Goal: Ask a question

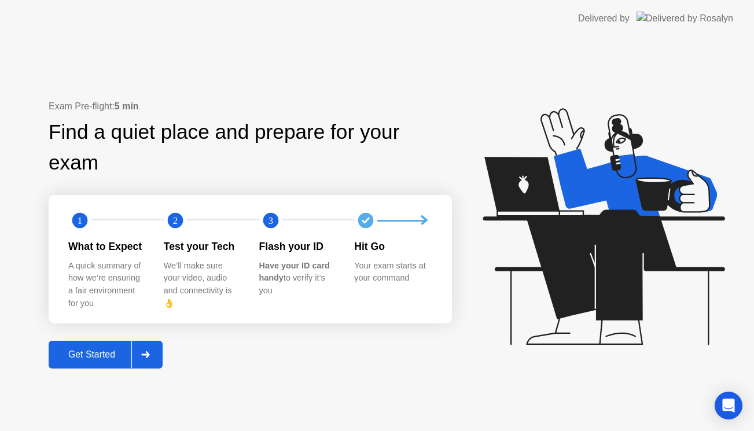
click at [127, 349] on div "Get Started" at bounding box center [91, 354] width 79 height 10
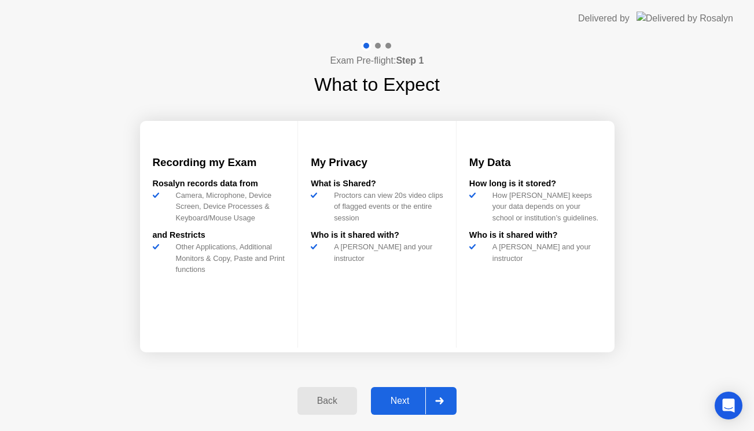
click at [401, 398] on div "Next" at bounding box center [399, 401] width 51 height 10
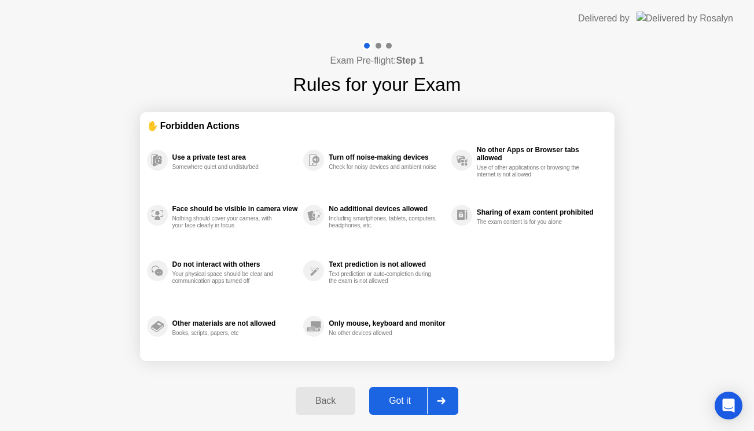
click at [402, 398] on div "Got it" at bounding box center [399, 401] width 54 height 10
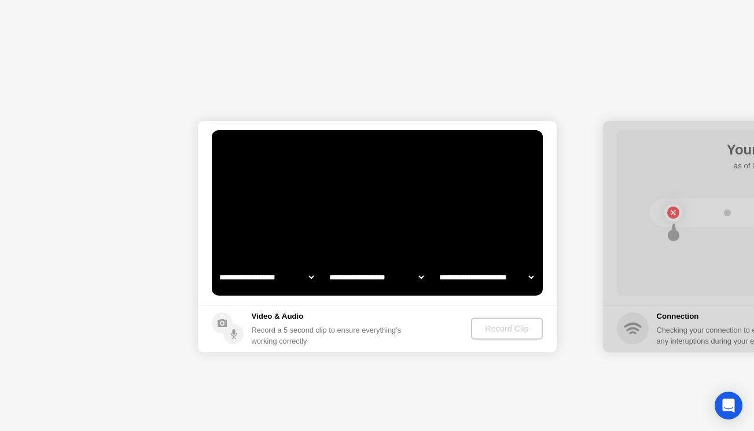
select select "**********"
select select "*******"
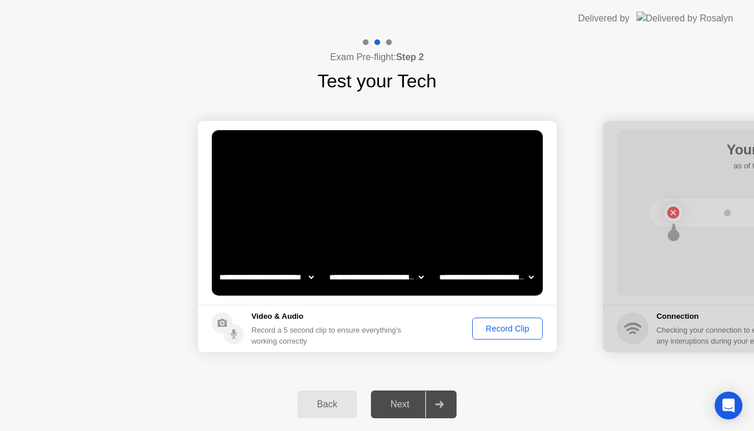
click at [489, 328] on div "Record Clip" at bounding box center [507, 328] width 62 height 9
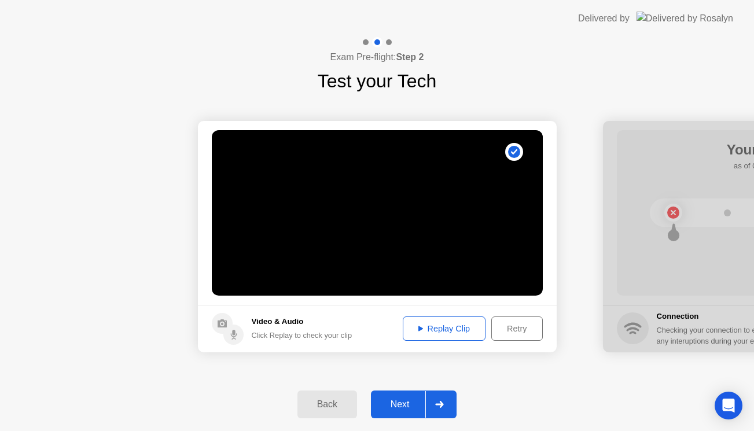
click at [412, 404] on div "Next" at bounding box center [399, 404] width 51 height 10
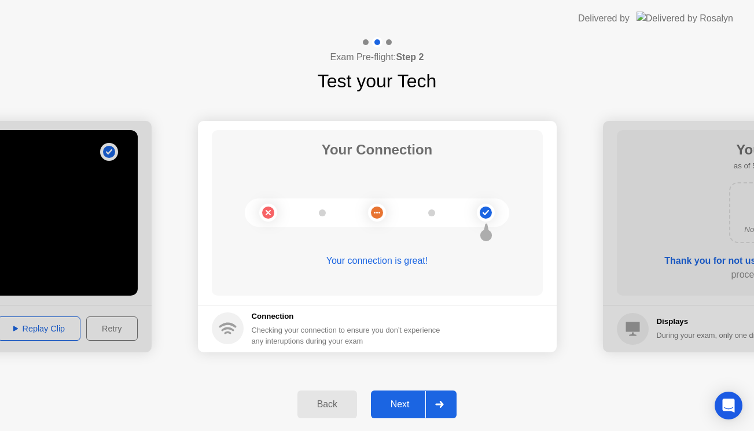
click at [412, 404] on div "Next" at bounding box center [399, 404] width 51 height 10
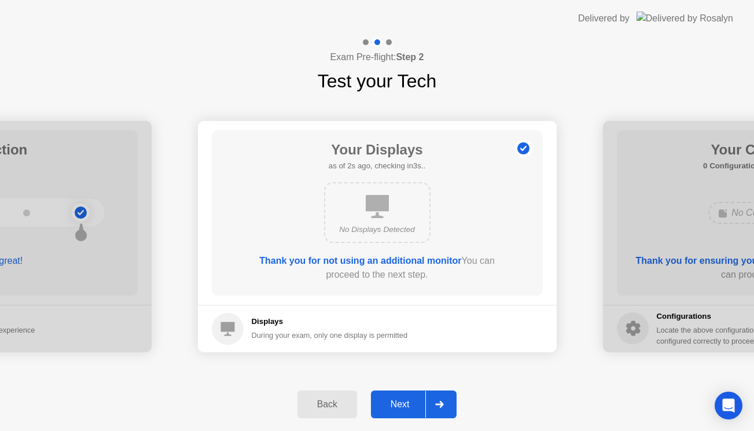
click at [412, 404] on div "Next" at bounding box center [399, 404] width 51 height 10
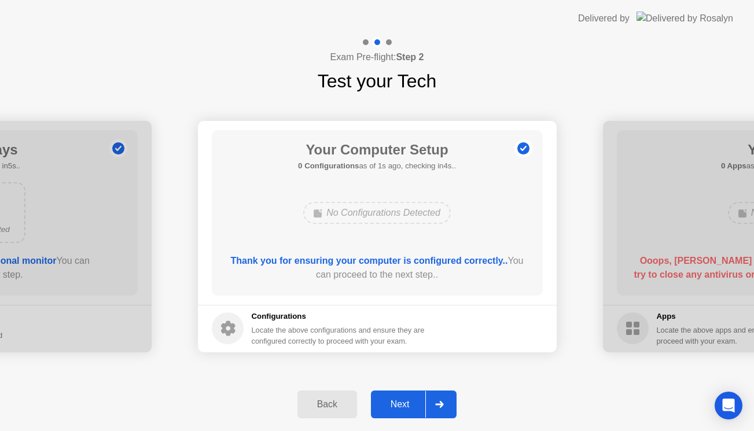
click at [412, 404] on div "Next" at bounding box center [399, 404] width 51 height 10
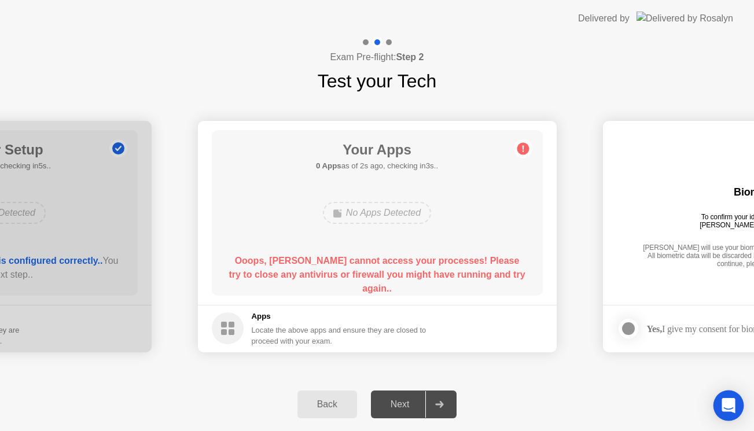
click at [731, 411] on icon "Open Intercom Messenger" at bounding box center [728, 405] width 15 height 15
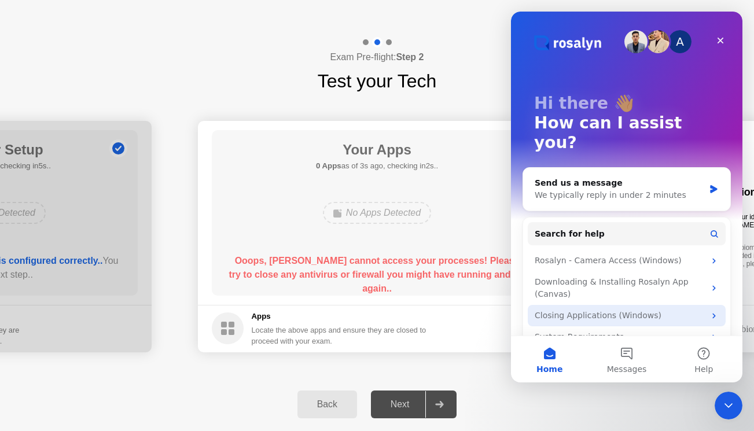
click at [700, 309] on div "Closing Applications (Windows)" at bounding box center [619, 315] width 170 height 12
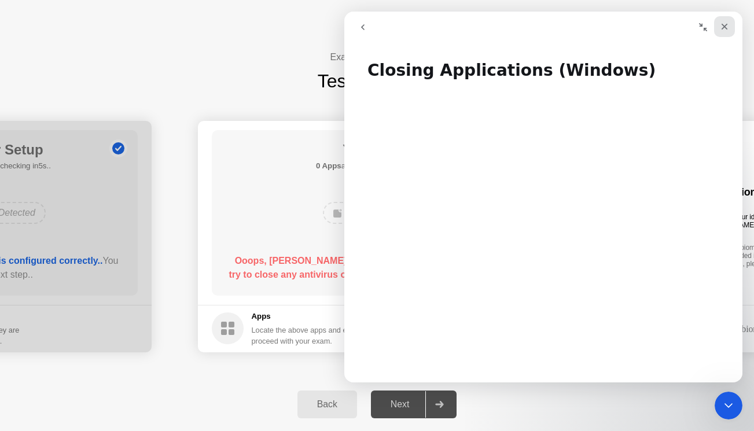
click at [723, 25] on icon "Close" at bounding box center [724, 27] width 6 height 6
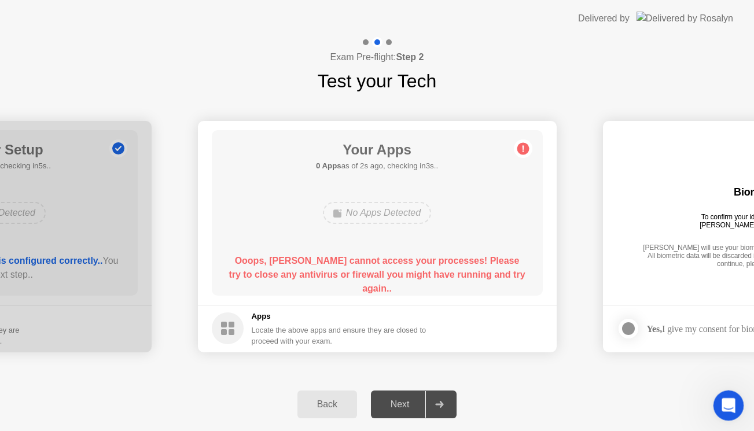
click at [724, 396] on icon "Open Intercom Messenger" at bounding box center [726, 403] width 19 height 19
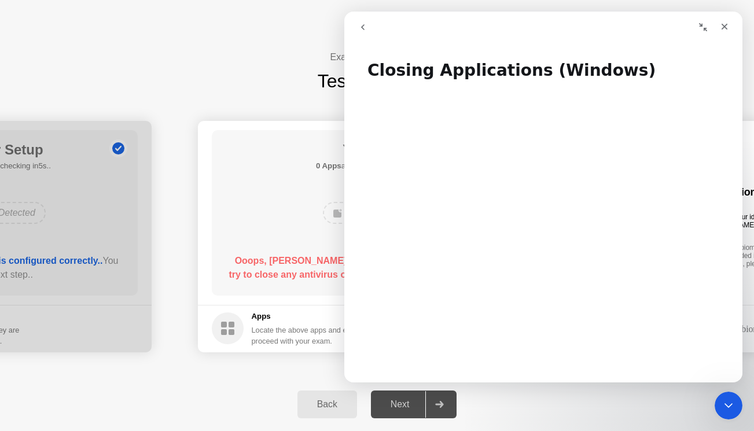
click at [361, 30] on icon "go back" at bounding box center [362, 27] width 9 height 9
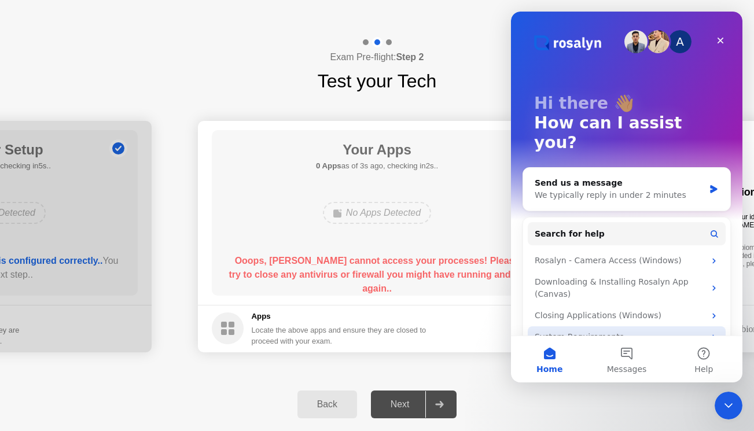
click at [706, 326] on div "System Requirements" at bounding box center [626, 336] width 198 height 21
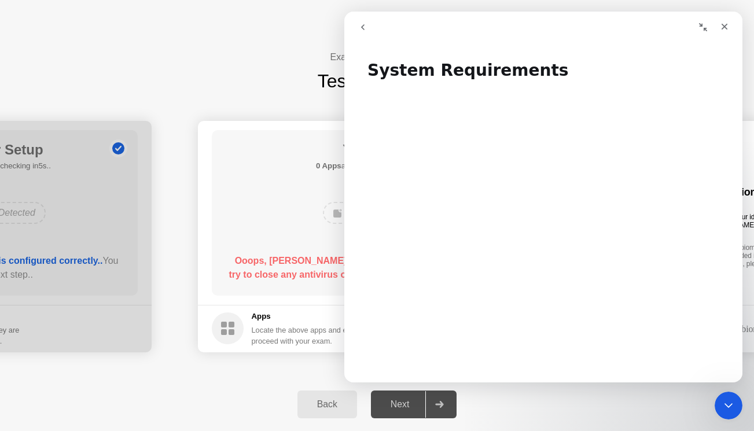
drag, startPoint x: 741, startPoint y: 122, endPoint x: 1088, endPoint y: 134, distance: 347.2
click at [361, 24] on icon "go back" at bounding box center [362, 27] width 9 height 9
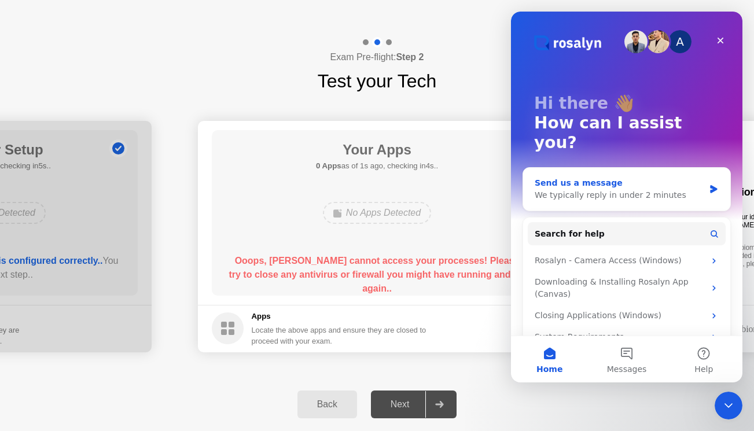
click at [711, 185] on icon "Intercom messenger" at bounding box center [713, 189] width 7 height 8
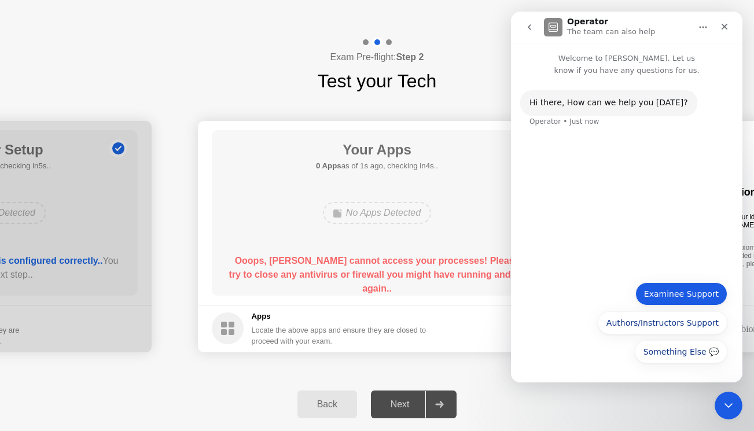
click at [691, 294] on button "Examinee Support" at bounding box center [681, 293] width 92 height 23
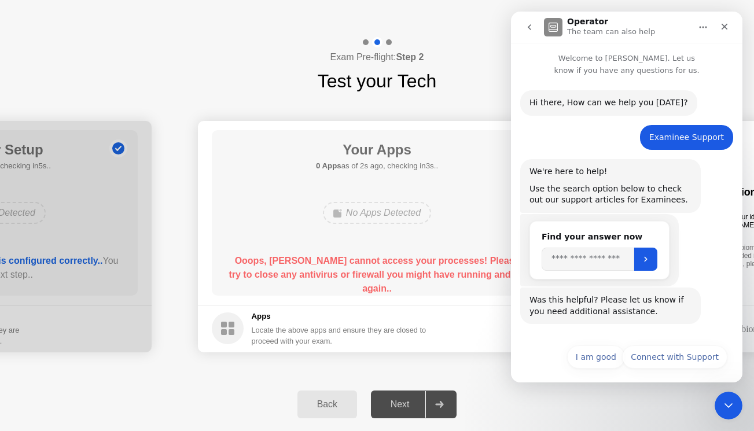
scroll to position [6, 0]
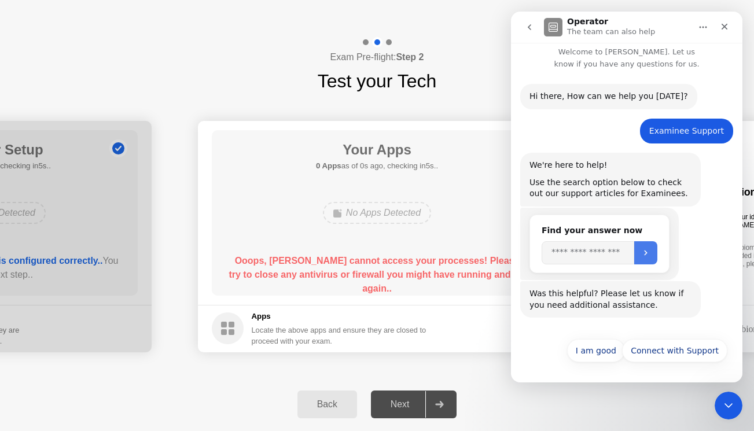
click at [652, 242] on button "Submit" at bounding box center [645, 252] width 23 height 23
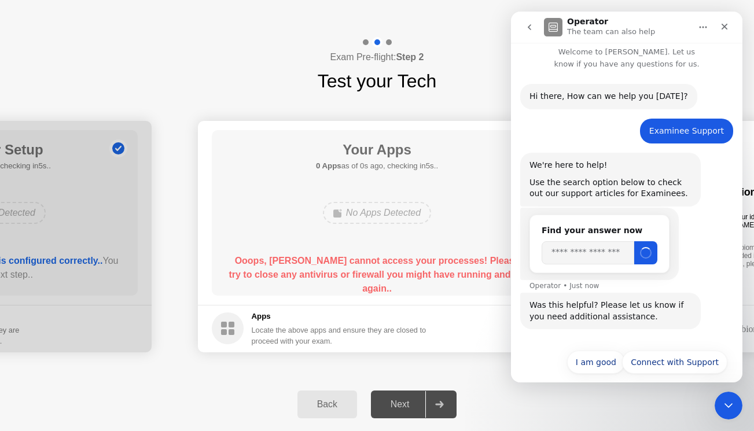
scroll to position [18, 0]
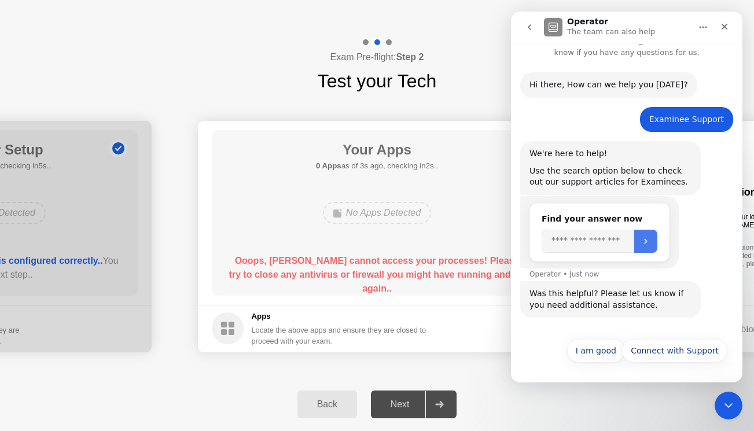
click at [650, 238] on icon "Submit" at bounding box center [645, 241] width 9 height 9
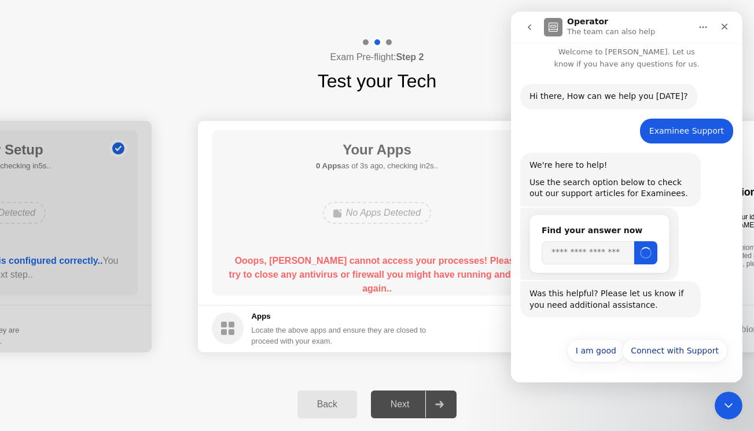
scroll to position [6, 0]
click at [724, 26] on icon "Close" at bounding box center [724, 27] width 6 height 6
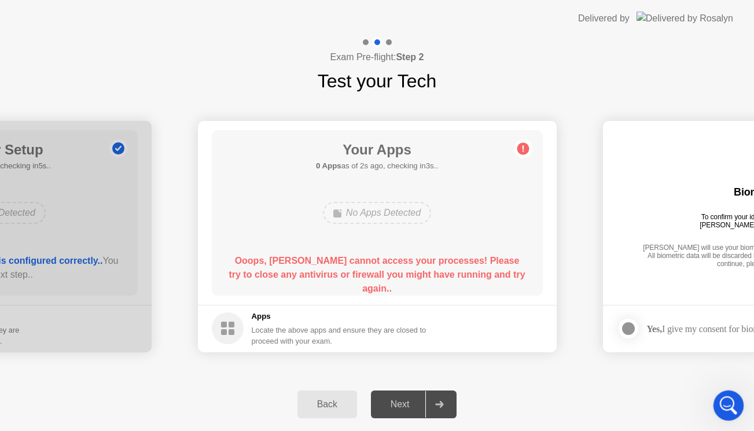
click at [729, 411] on icon "Open Intercom Messenger" at bounding box center [726, 403] width 19 height 19
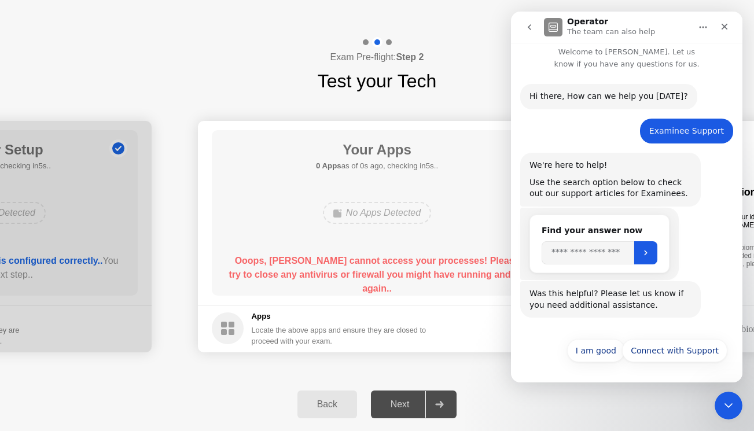
click at [541, 98] on div "Hi ​there, How can we help you [DATE]?" at bounding box center [608, 97] width 158 height 12
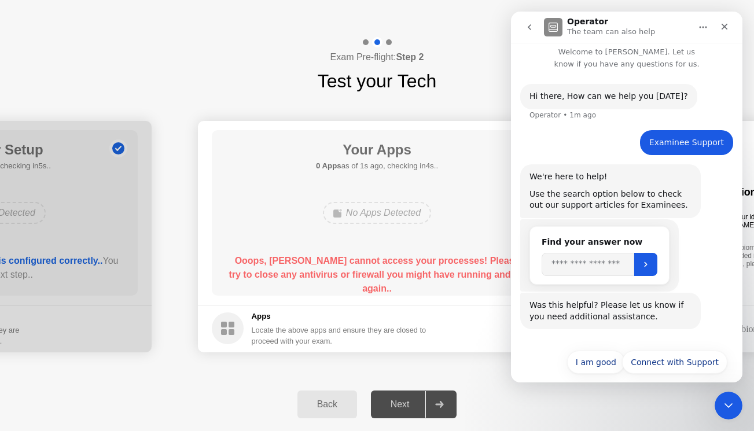
scroll to position [18, 0]
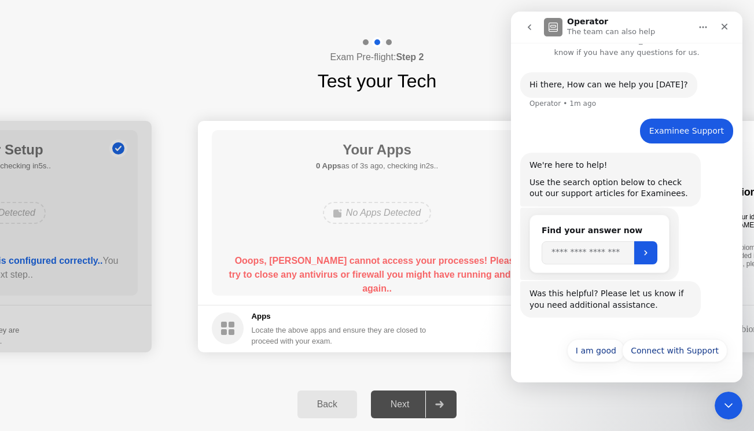
click at [533, 32] on button "go back" at bounding box center [529, 27] width 22 height 22
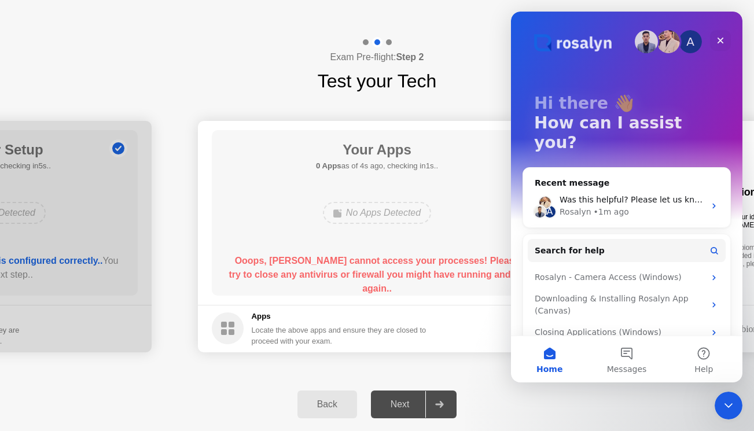
scroll to position [20, 0]
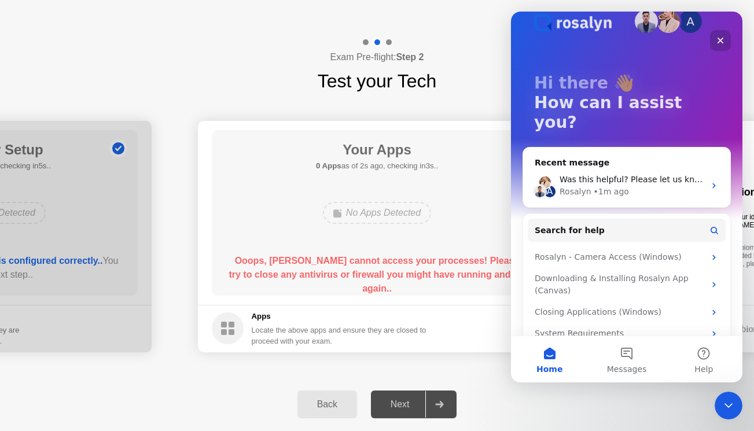
click at [724, 42] on icon "Close" at bounding box center [719, 40] width 9 height 9
